Goal: Information Seeking & Learning: Learn about a topic

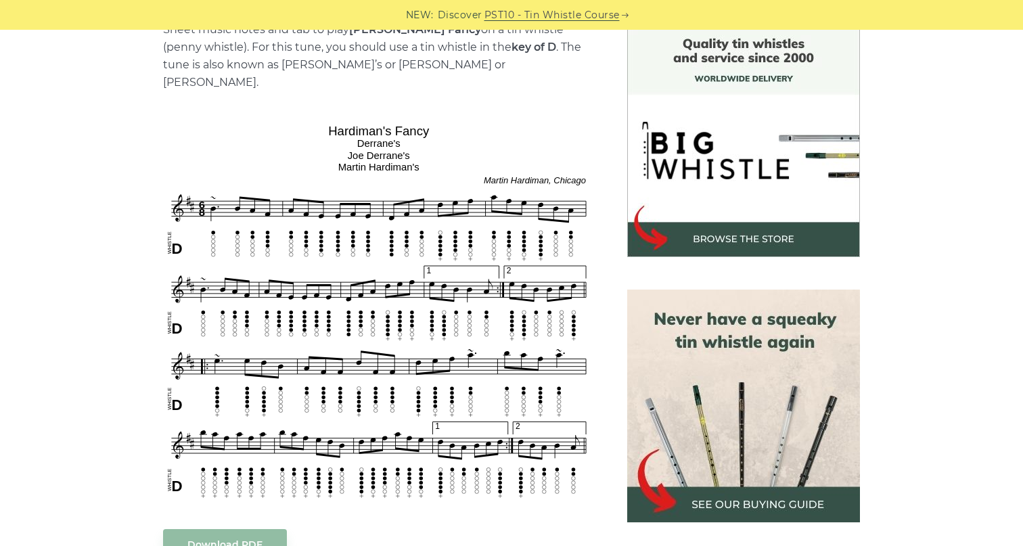
scroll to position [363, 0]
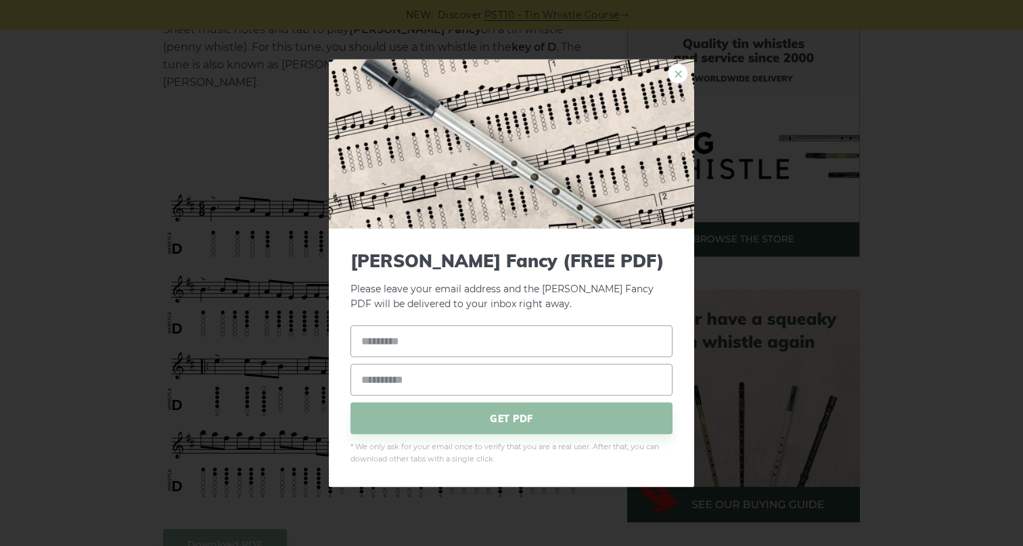
click at [681, 72] on link "×" at bounding box center [678, 73] width 20 height 20
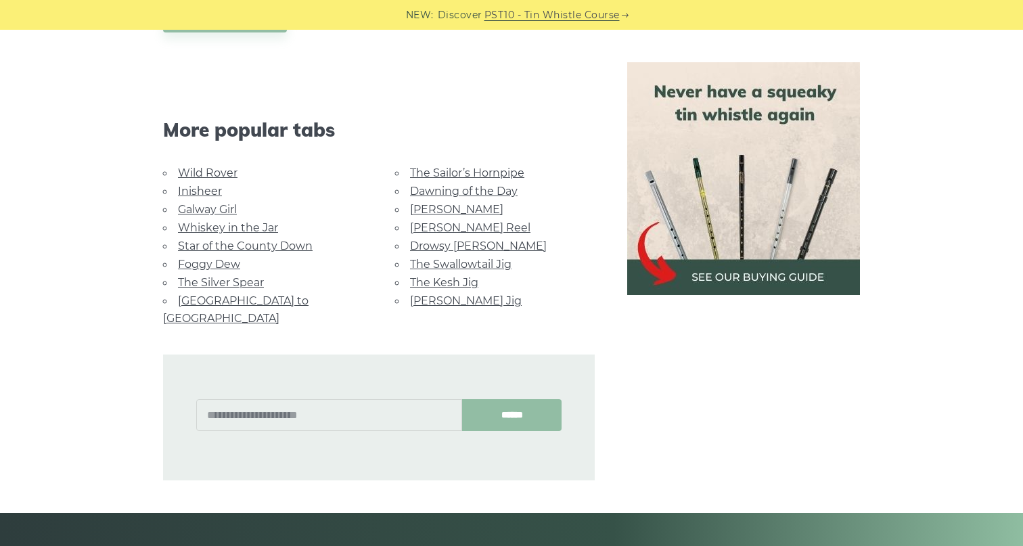
scroll to position [891, 0]
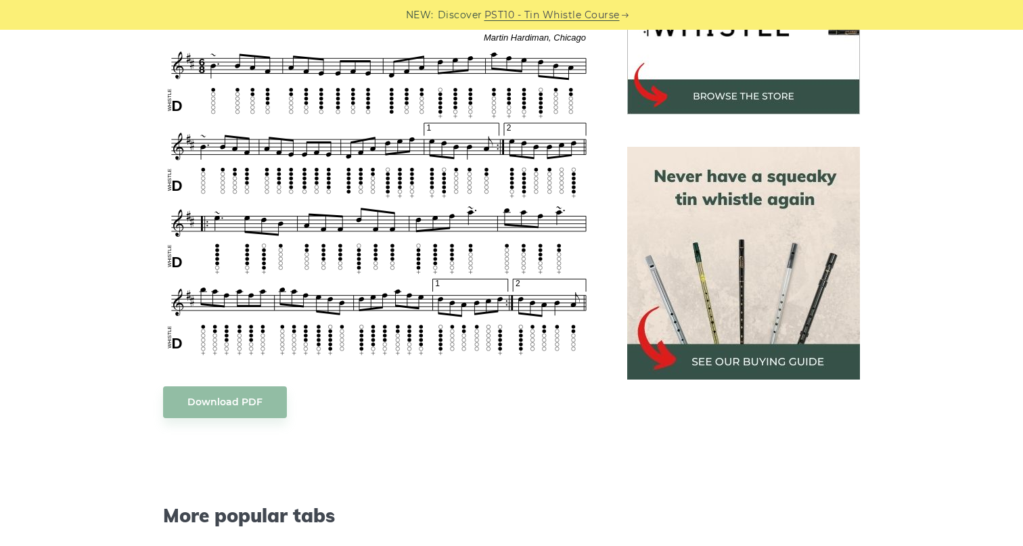
scroll to position [507, 0]
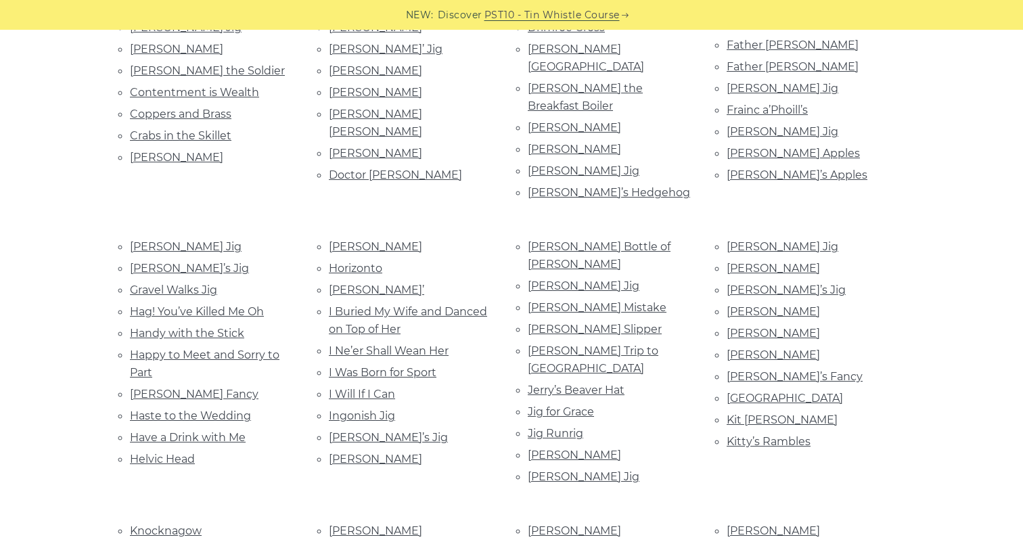
scroll to position [702, 0]
click at [173, 386] on link "[PERSON_NAME] Fancy" at bounding box center [194, 392] width 128 height 13
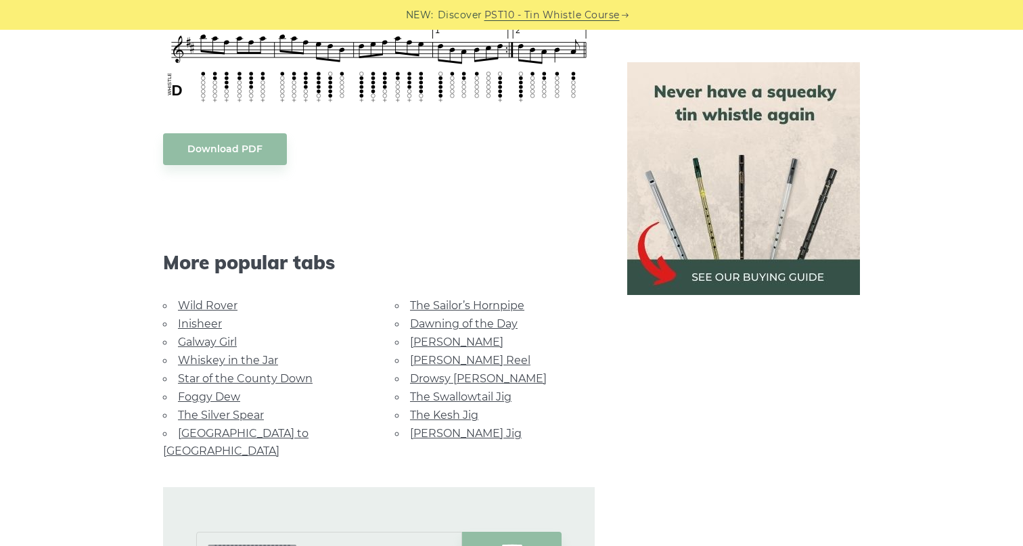
scroll to position [761, 0]
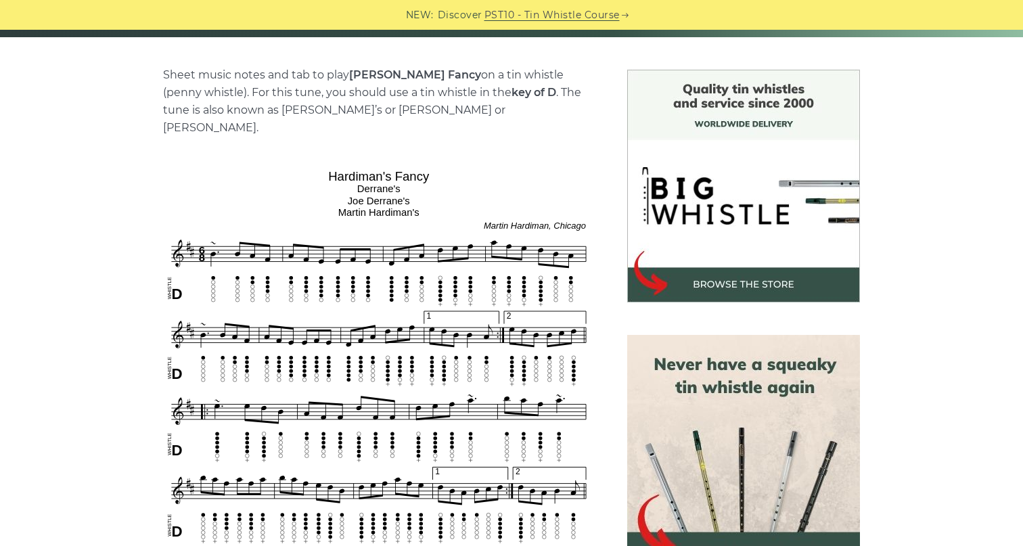
scroll to position [312, 0]
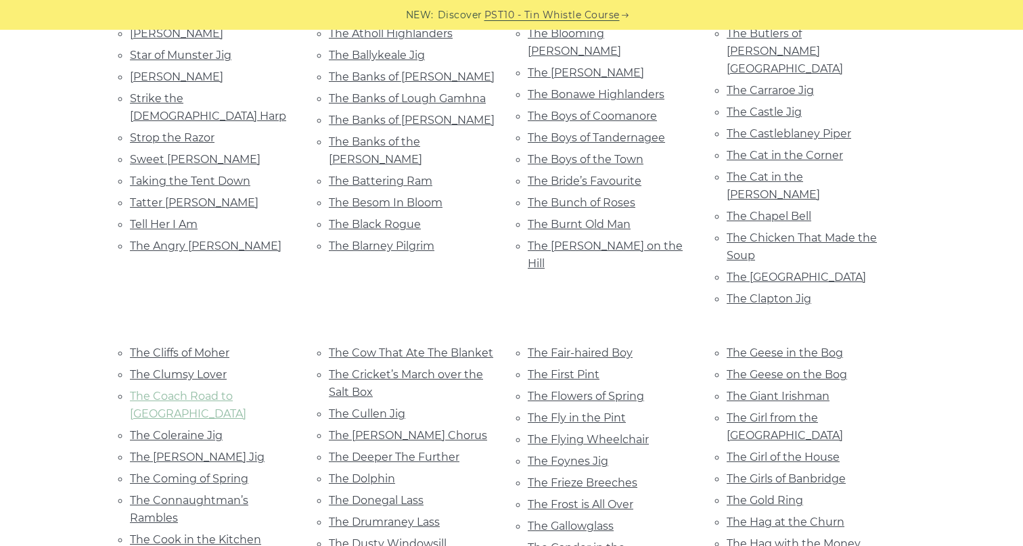
scroll to position [1812, 0]
